Goal: Task Accomplishment & Management: Use online tool/utility

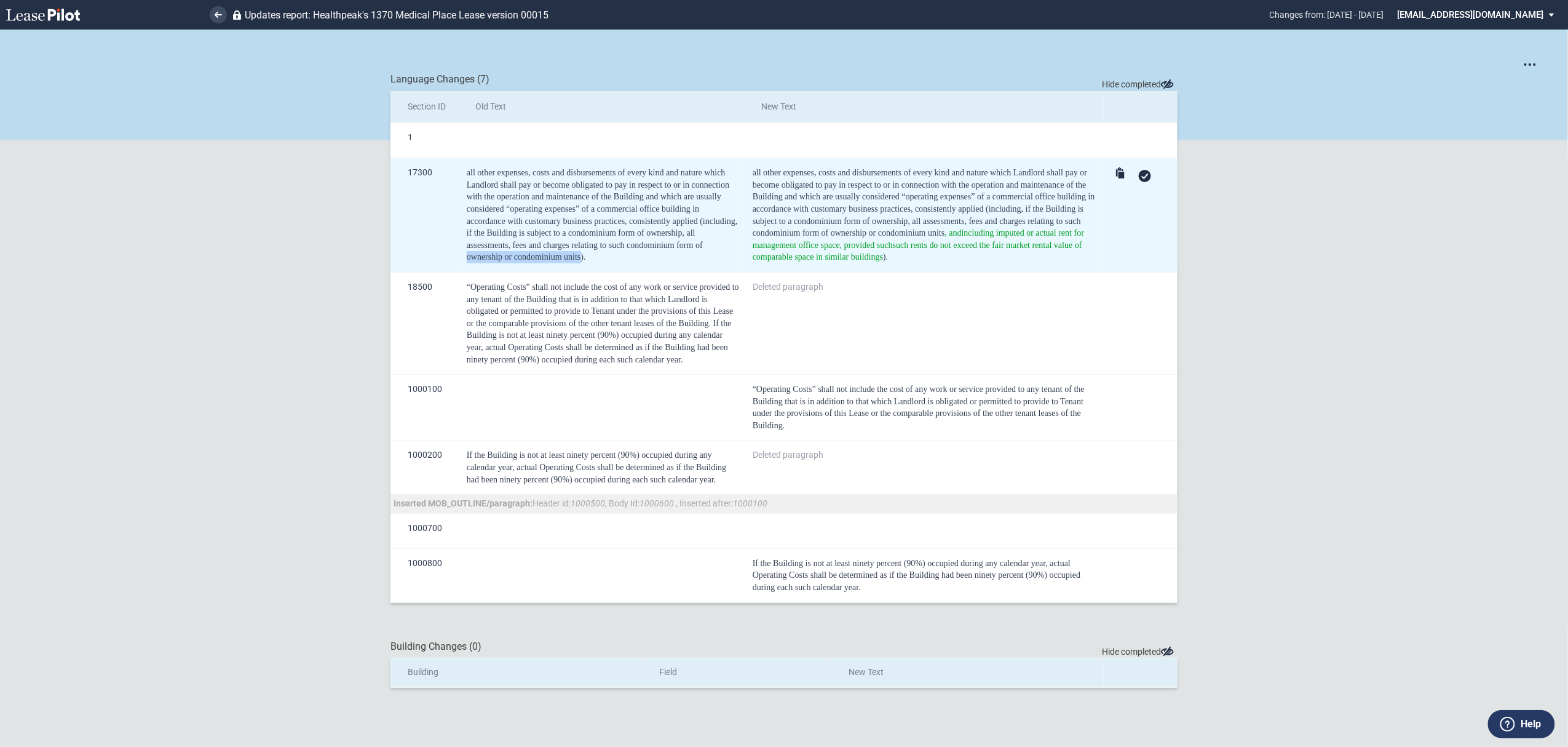
drag, startPoint x: 582, startPoint y: 256, endPoint x: 469, endPoint y: 256, distance: 113.0
click at [468, 254] on span "all other expenses, costs and disbursements of every kind and nature which Land…" at bounding box center [603, 215] width 273 height 94
copy span "ownership or condominium units"
drag, startPoint x: 943, startPoint y: 236, endPoint x: 884, endPoint y: 262, distance: 64.5
click at [884, 262] on div "all other expenses, costs and disbursements of every kind and nature which Land…" at bounding box center [925, 215] width 347 height 97
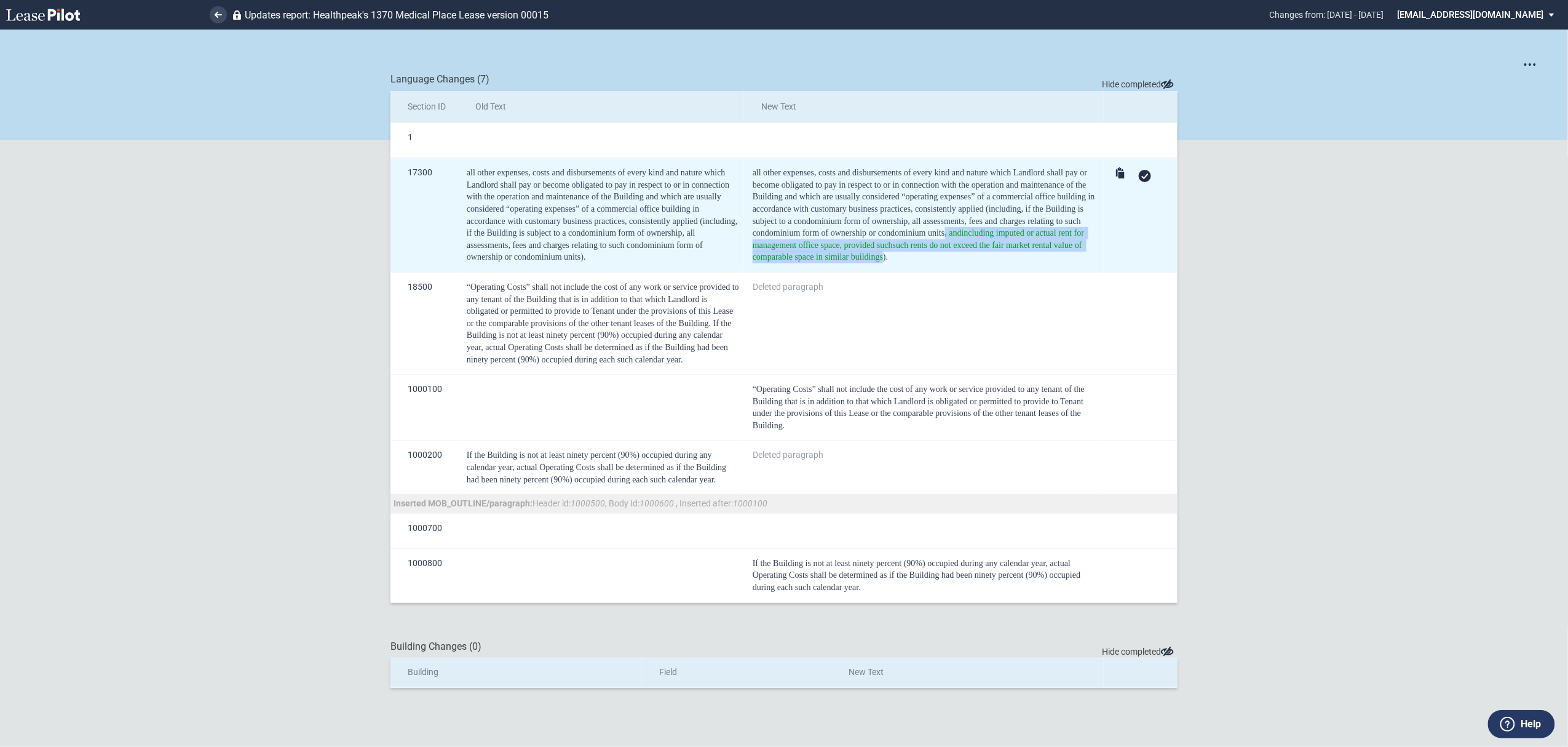
copy span ", and including imputed or actual rent for management office space, provided su…"
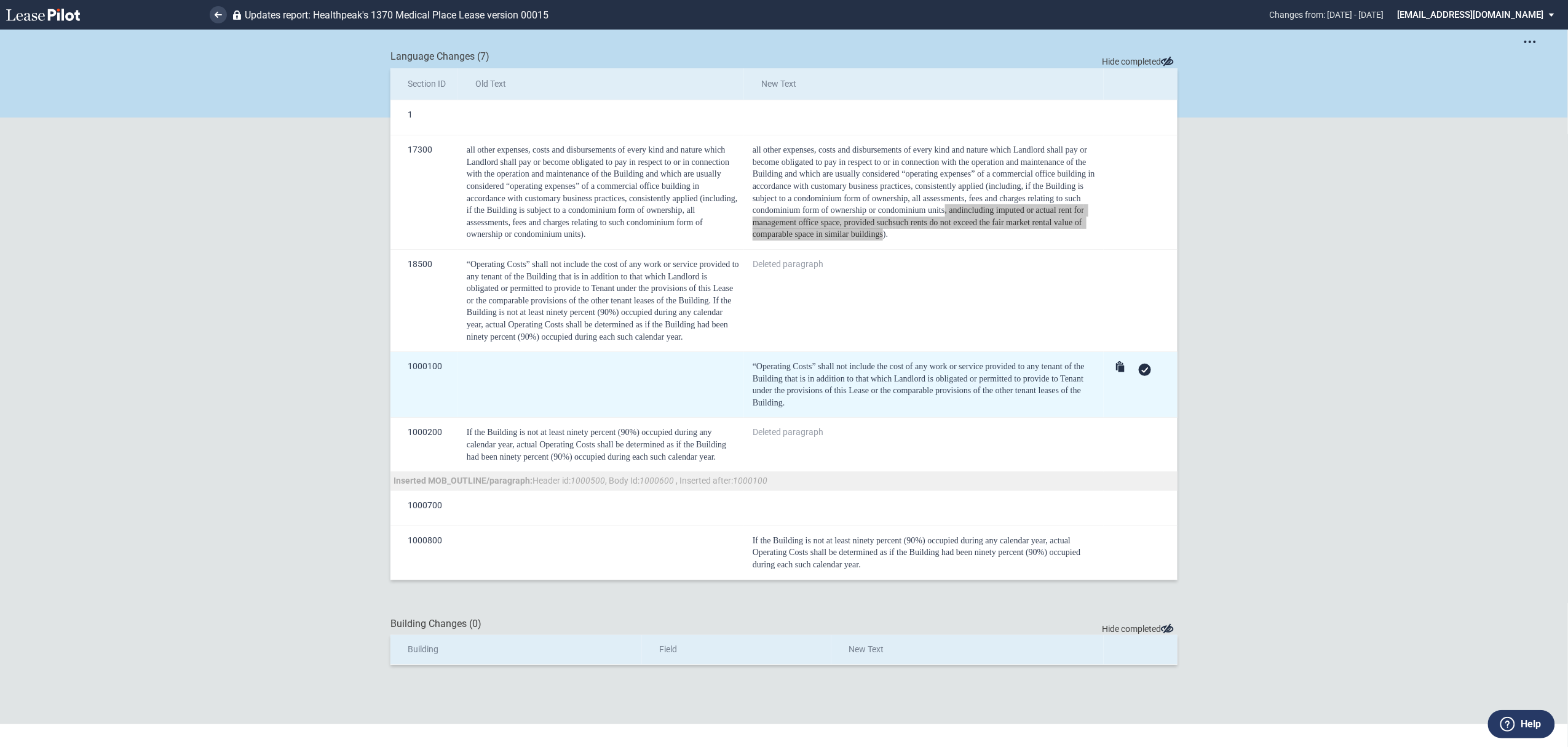
scroll to position [29, 0]
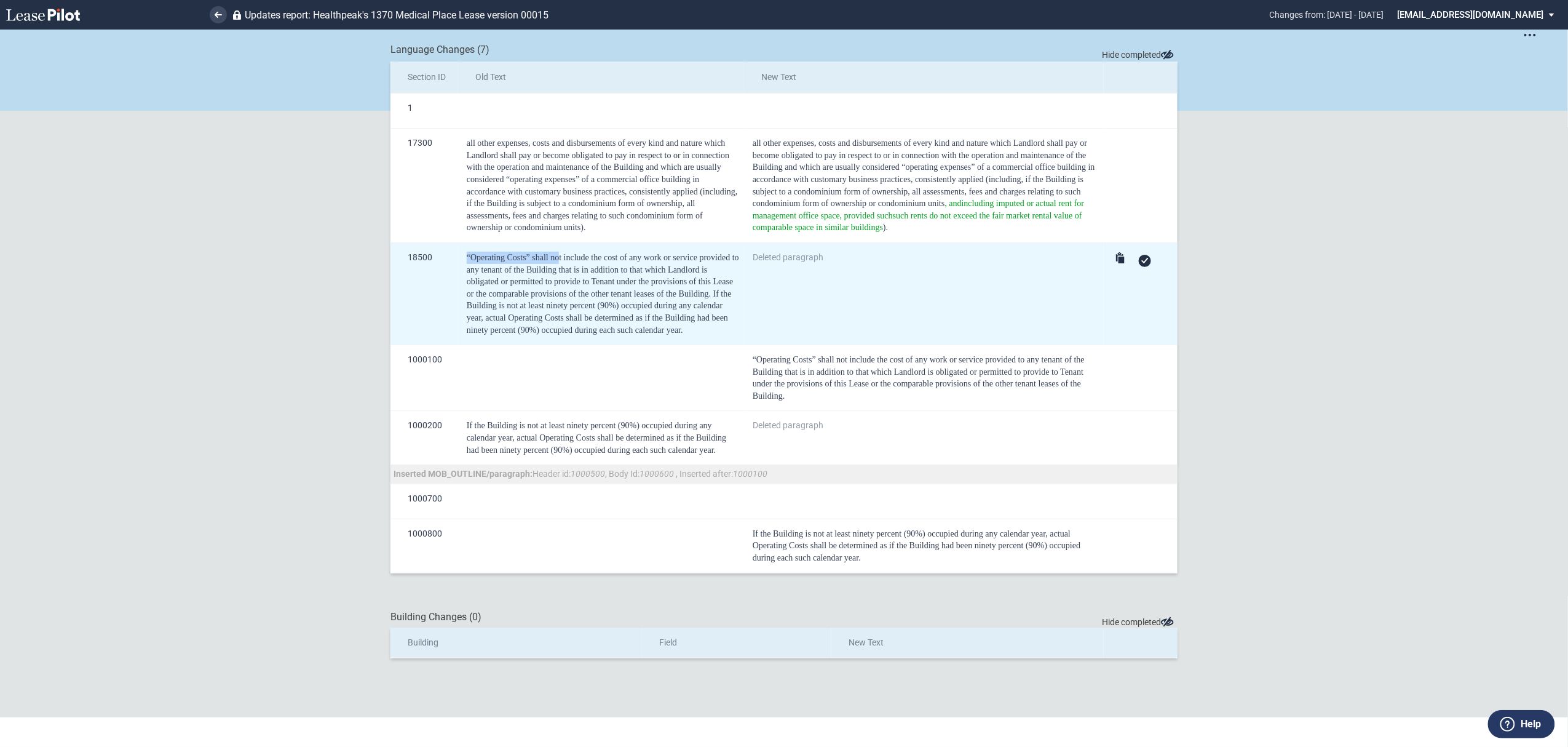
drag, startPoint x: 469, startPoint y: 252, endPoint x: 647, endPoint y: 249, distance: 178.0
click at [559, 261] on span "“Operating Costs” shall not include the cost of any work or service provided to…" at bounding box center [604, 293] width 274 height 82
copy span "“Operating Costs” shall no"
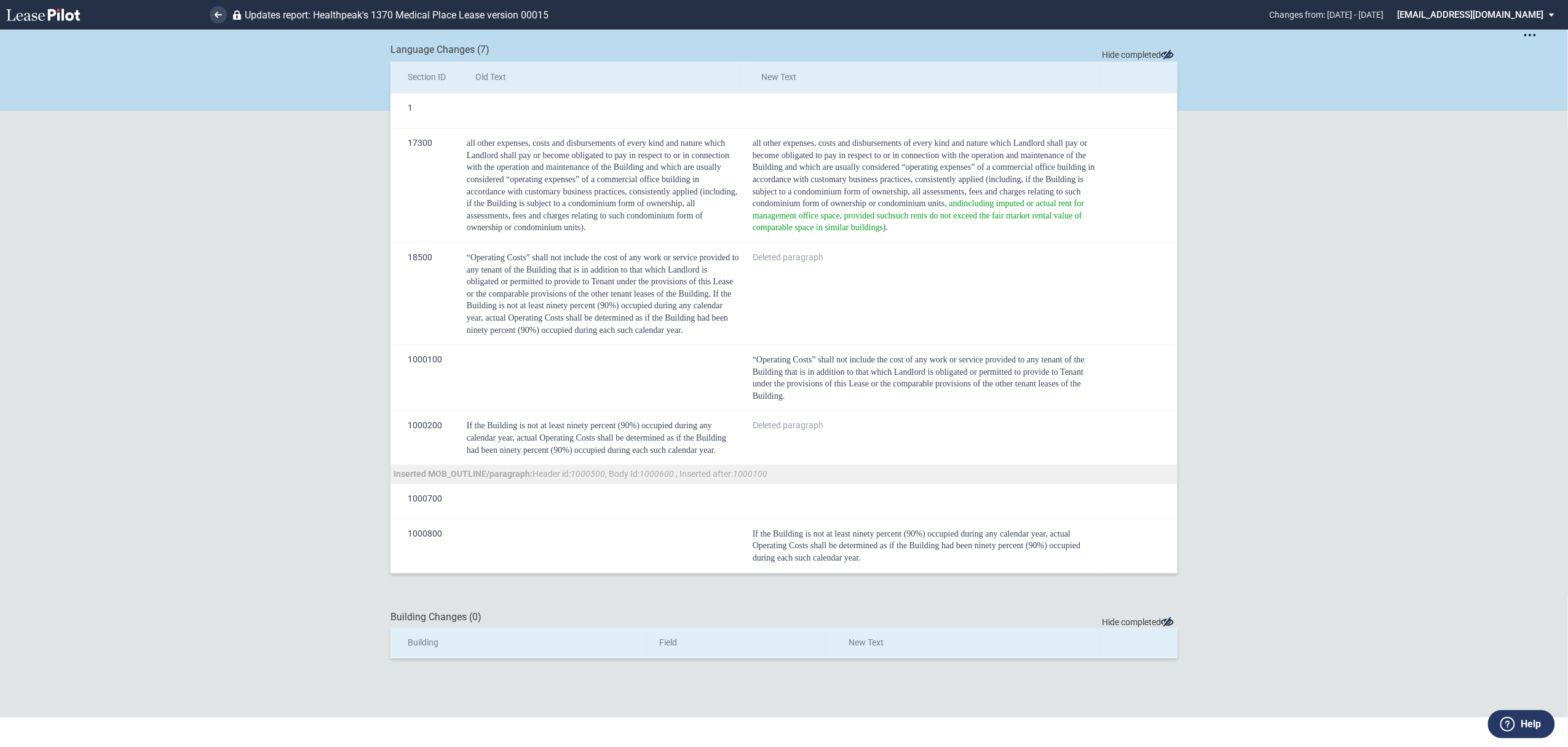
click at [1488, 5] on md-select "[EMAIL_ADDRESS][DOMAIN_NAME] Super Admin Area Admin Area Settings Sign Out" at bounding box center [1481, 14] width 168 height 28
click at [1481, 94] on div "Sign Out" at bounding box center [1471, 91] width 32 height 12
